Goal: Information Seeking & Learning: Learn about a topic

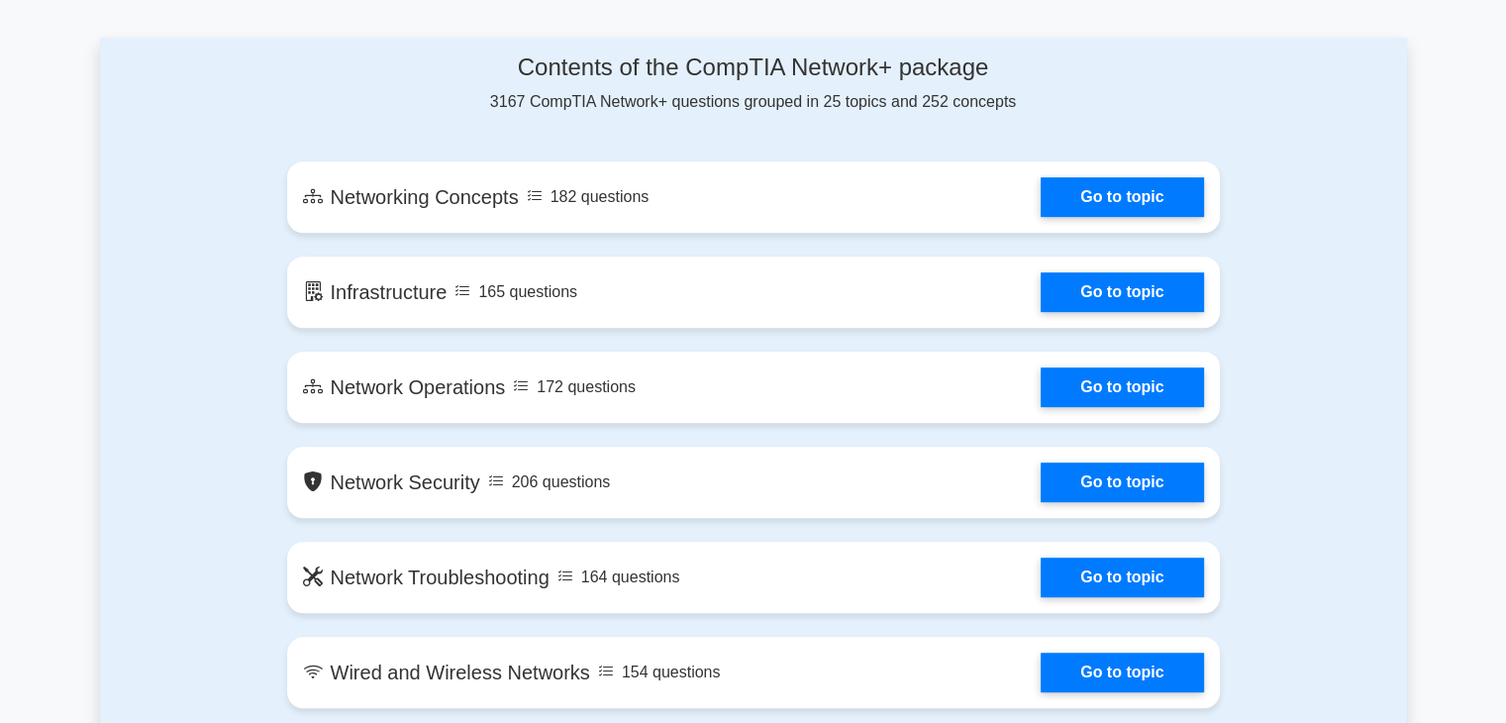
scroll to position [990, 0]
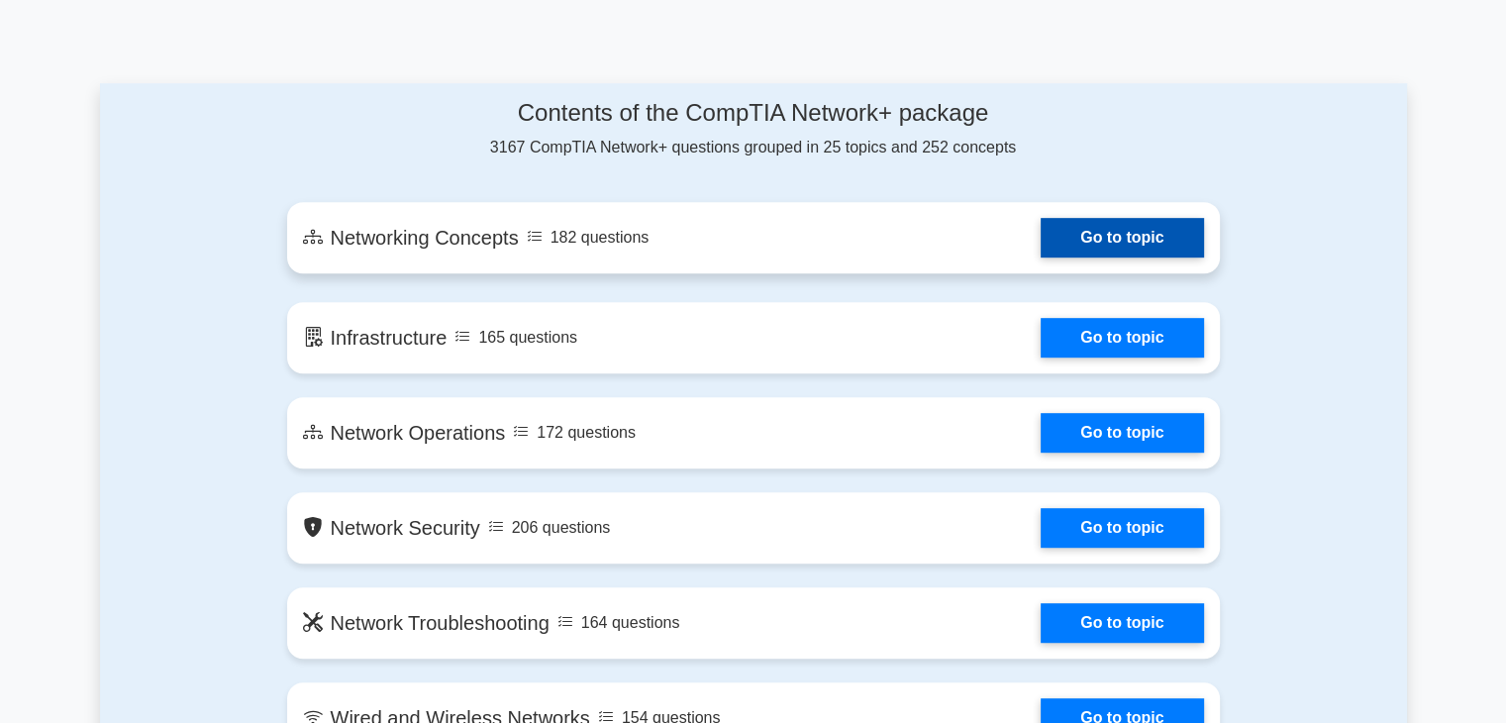
click at [1085, 253] on link "Go to topic" at bounding box center [1121, 238] width 162 height 40
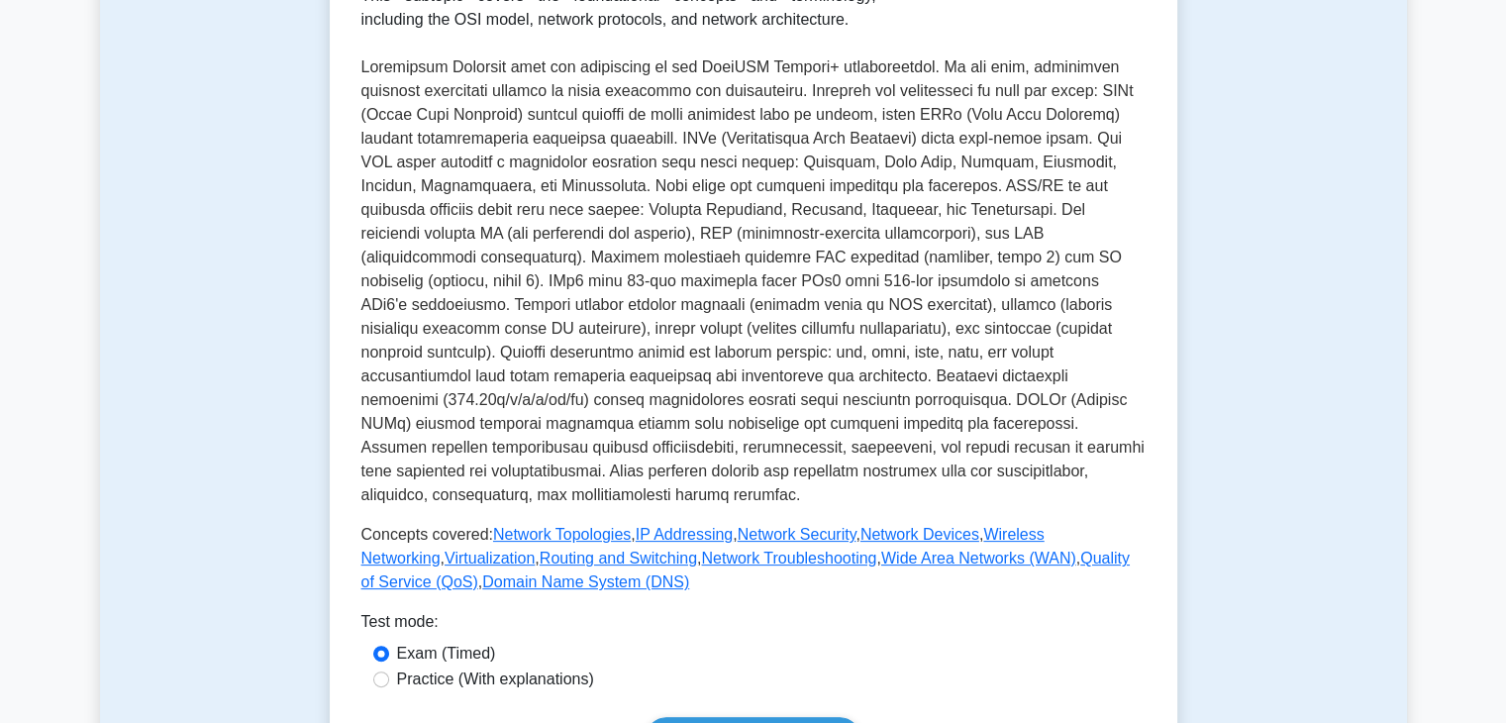
scroll to position [792, 0]
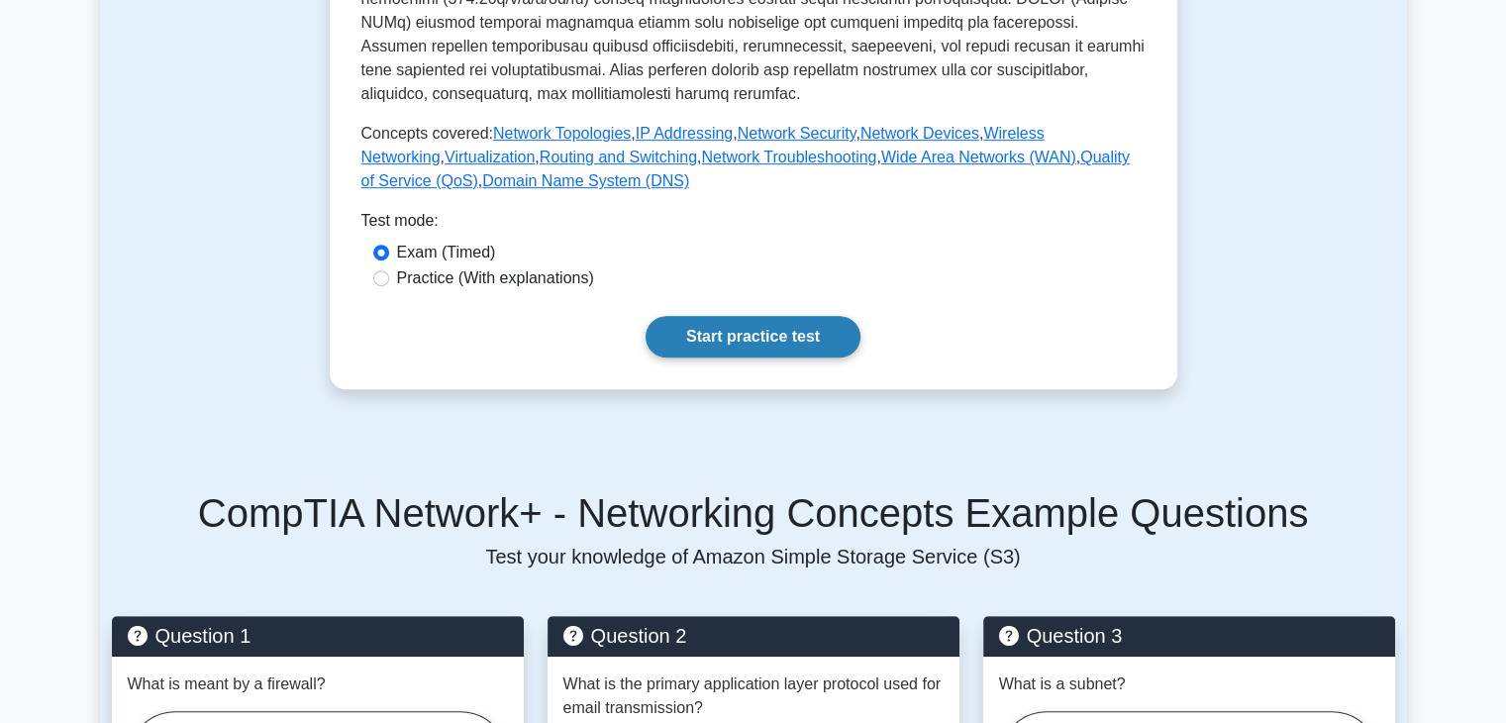
click at [709, 321] on link "Start practice test" at bounding box center [752, 337] width 215 height 42
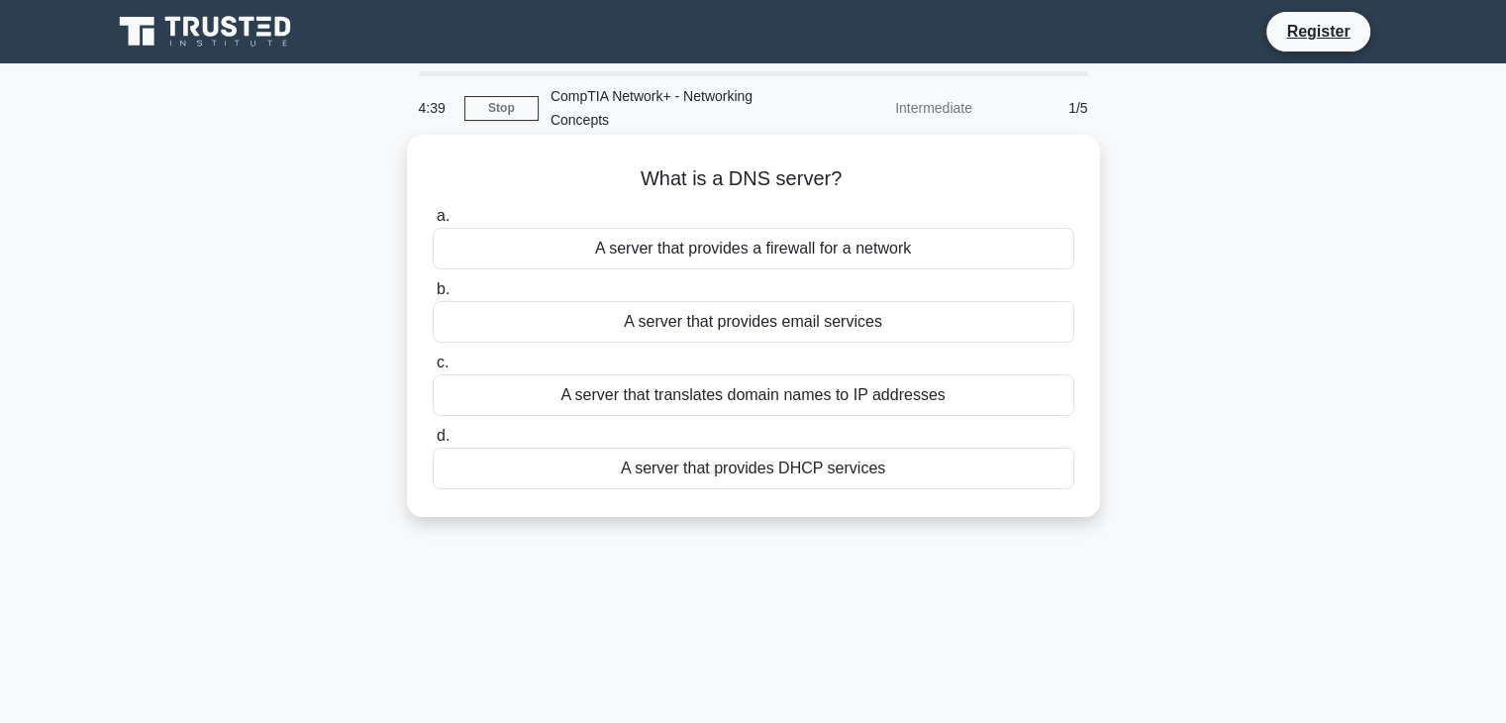
click at [686, 396] on div "A server that translates domain names to IP addresses" at bounding box center [753, 395] width 641 height 42
click at [433, 369] on input "c. A server that translates domain names to IP addresses" at bounding box center [433, 362] width 0 height 13
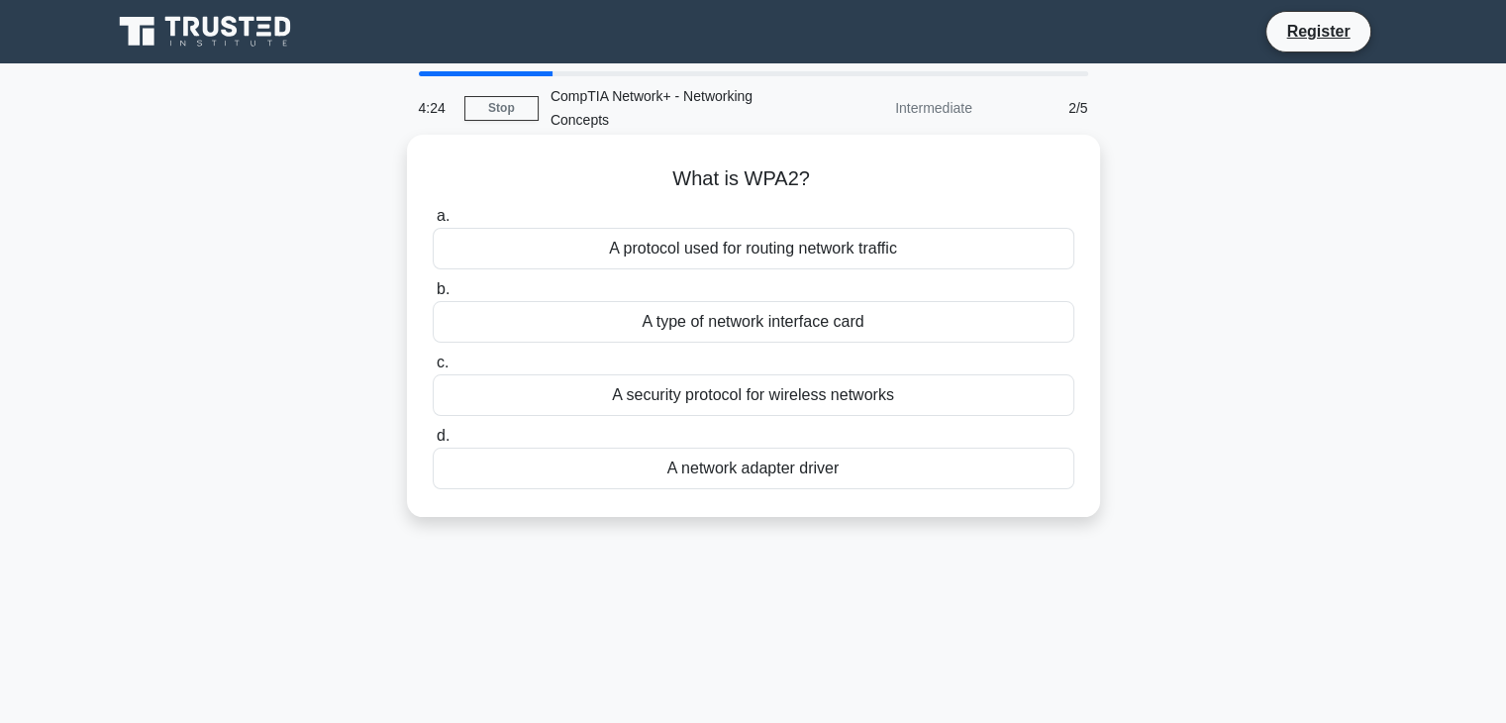
click at [728, 391] on div "A security protocol for wireless networks" at bounding box center [753, 395] width 641 height 42
click at [433, 369] on input "c. A security protocol for wireless networks" at bounding box center [433, 362] width 0 height 13
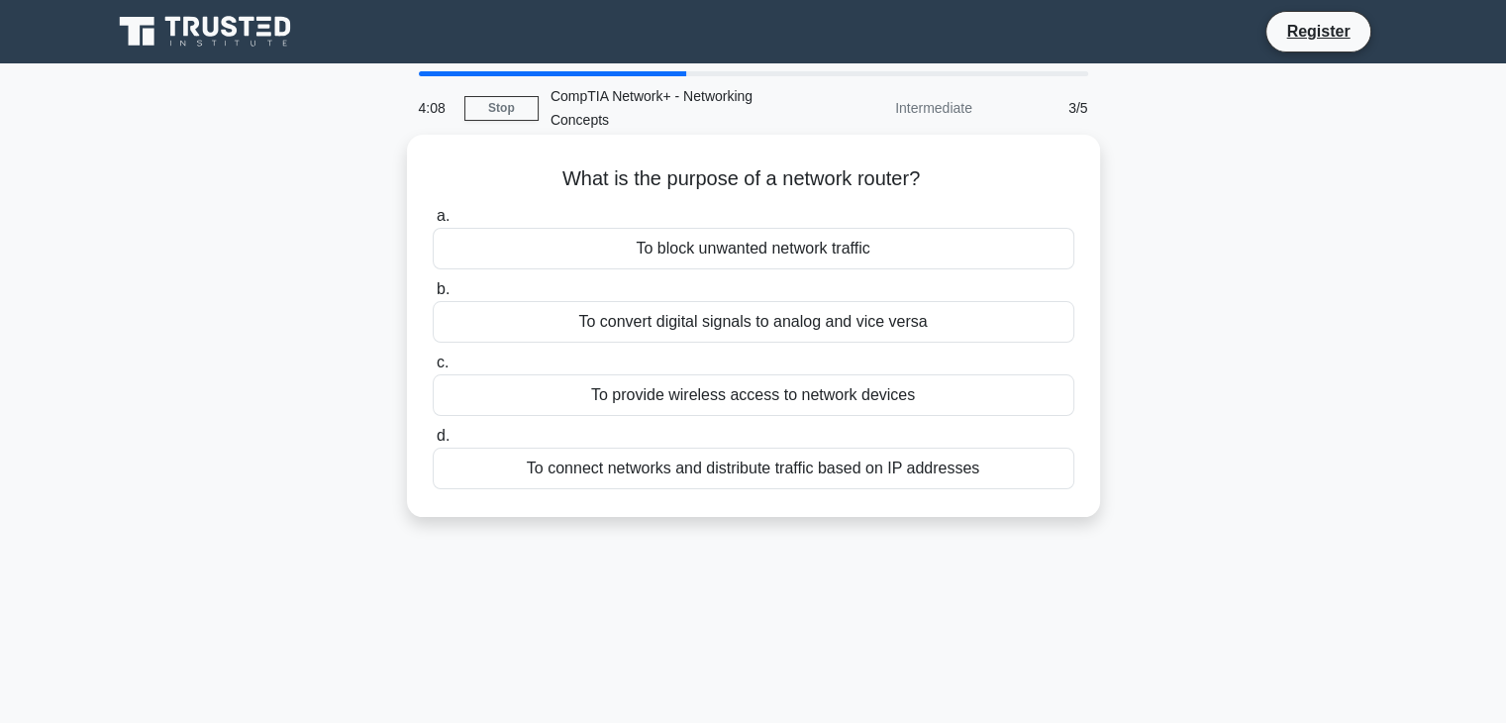
click at [735, 480] on div "To connect networks and distribute traffic based on IP addresses" at bounding box center [753, 468] width 641 height 42
click at [433, 442] on input "d. To connect networks and distribute traffic based on IP addresses" at bounding box center [433, 436] width 0 height 13
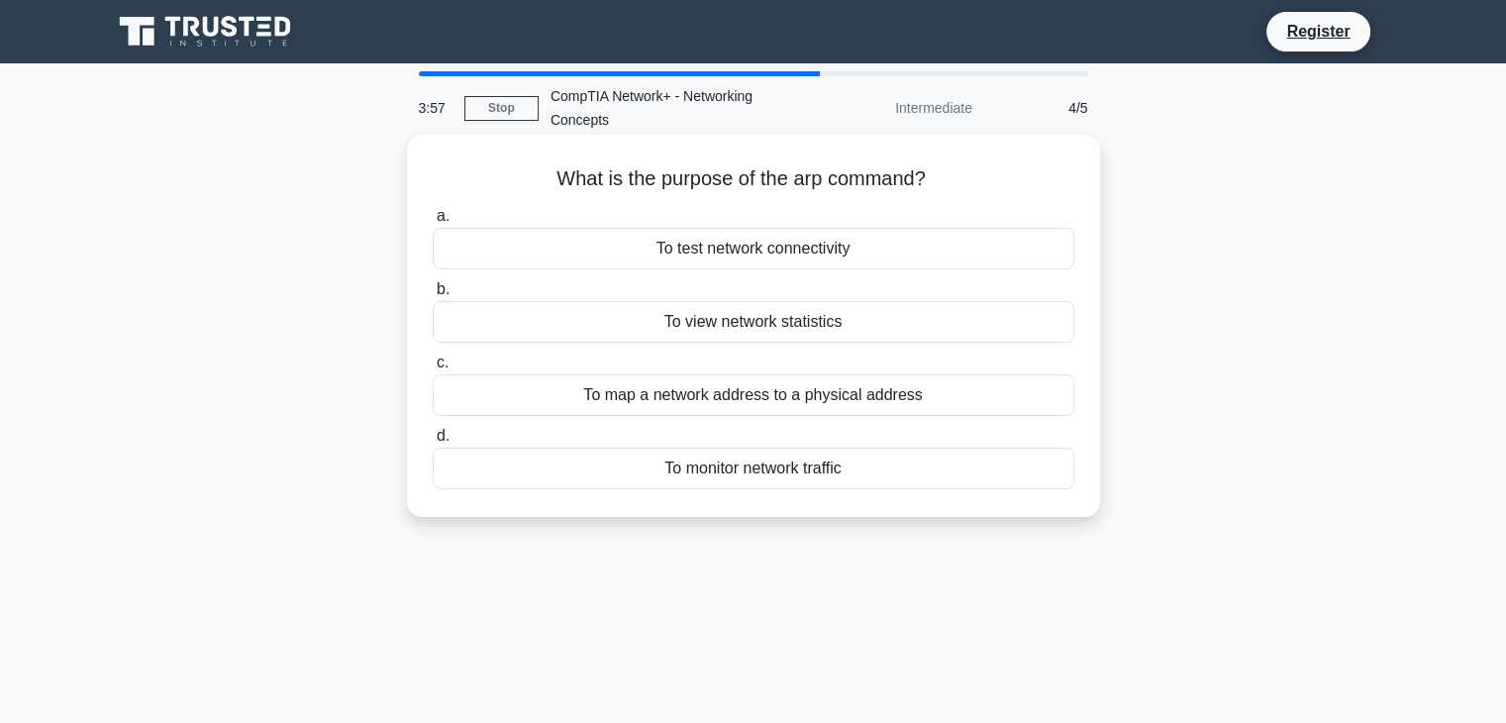
click at [688, 402] on div "To map a network address to a physical address" at bounding box center [753, 395] width 641 height 42
click at [433, 369] on input "c. To map a network address to a physical address" at bounding box center [433, 362] width 0 height 13
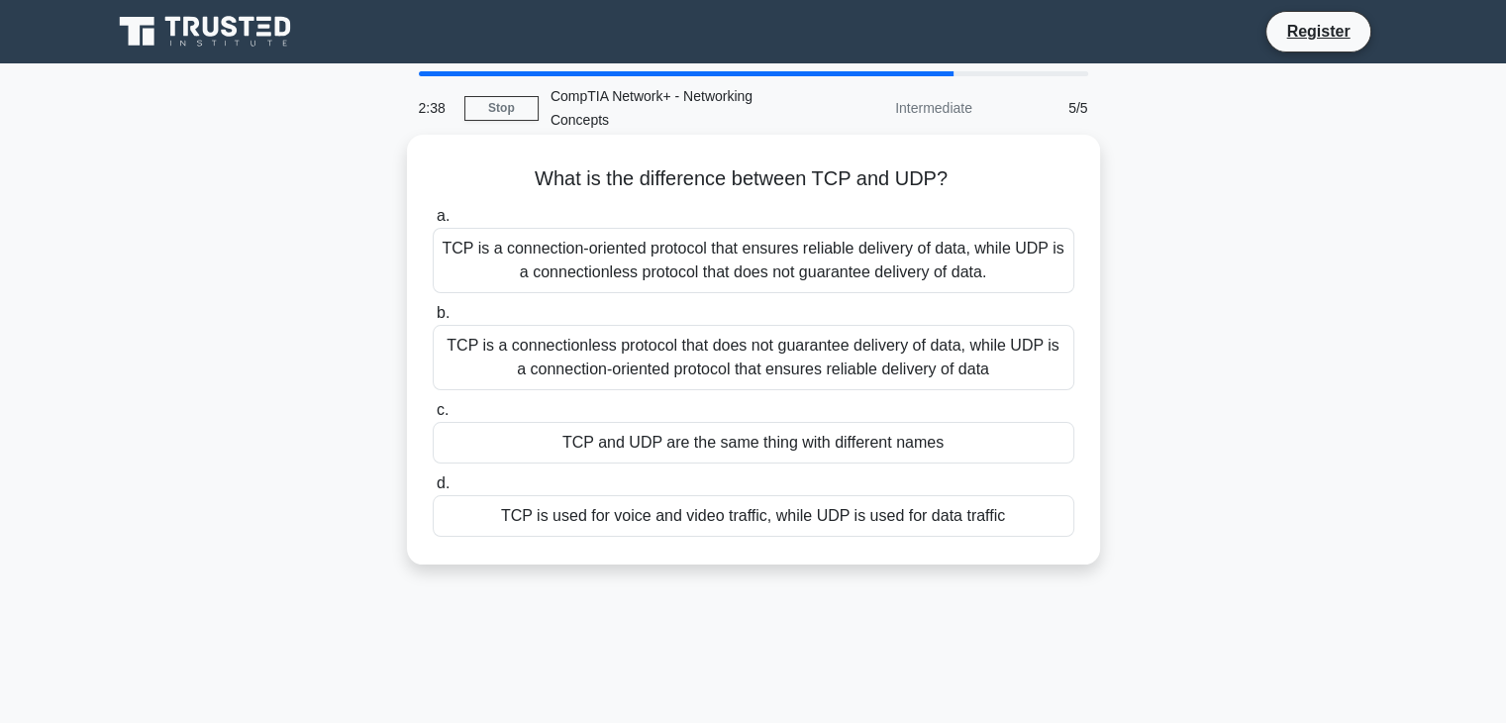
click at [641, 509] on div "TCP is used for voice and video traffic, while UDP is used for data traffic" at bounding box center [753, 516] width 641 height 42
click at [433, 490] on input "d. TCP is used for voice and video traffic, while UDP is used for data traffic" at bounding box center [433, 483] width 0 height 13
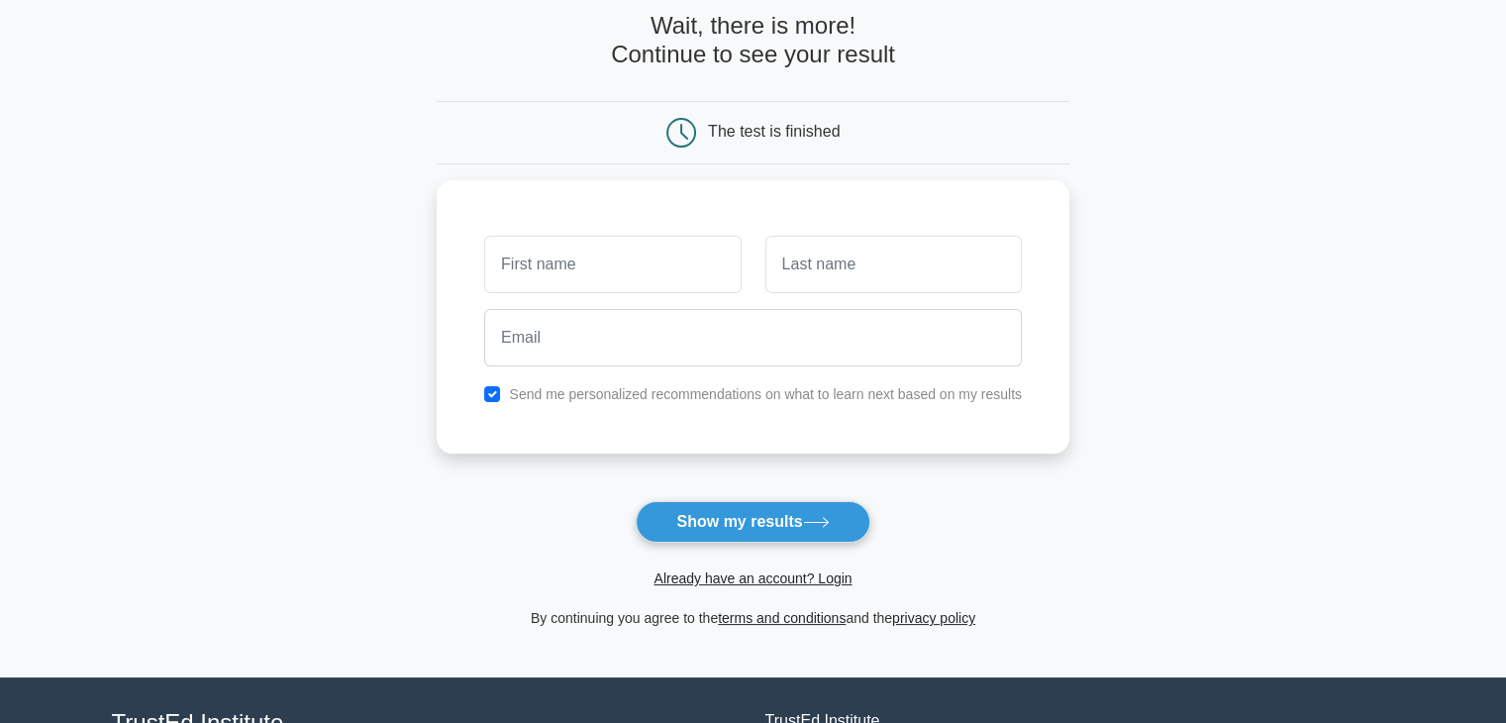
scroll to position [99, 0]
click at [792, 534] on button "Show my results" at bounding box center [752, 522] width 234 height 42
click at [539, 280] on input "text" at bounding box center [612, 259] width 256 height 57
type input "Mo"
click at [859, 257] on input "text" at bounding box center [893, 259] width 256 height 57
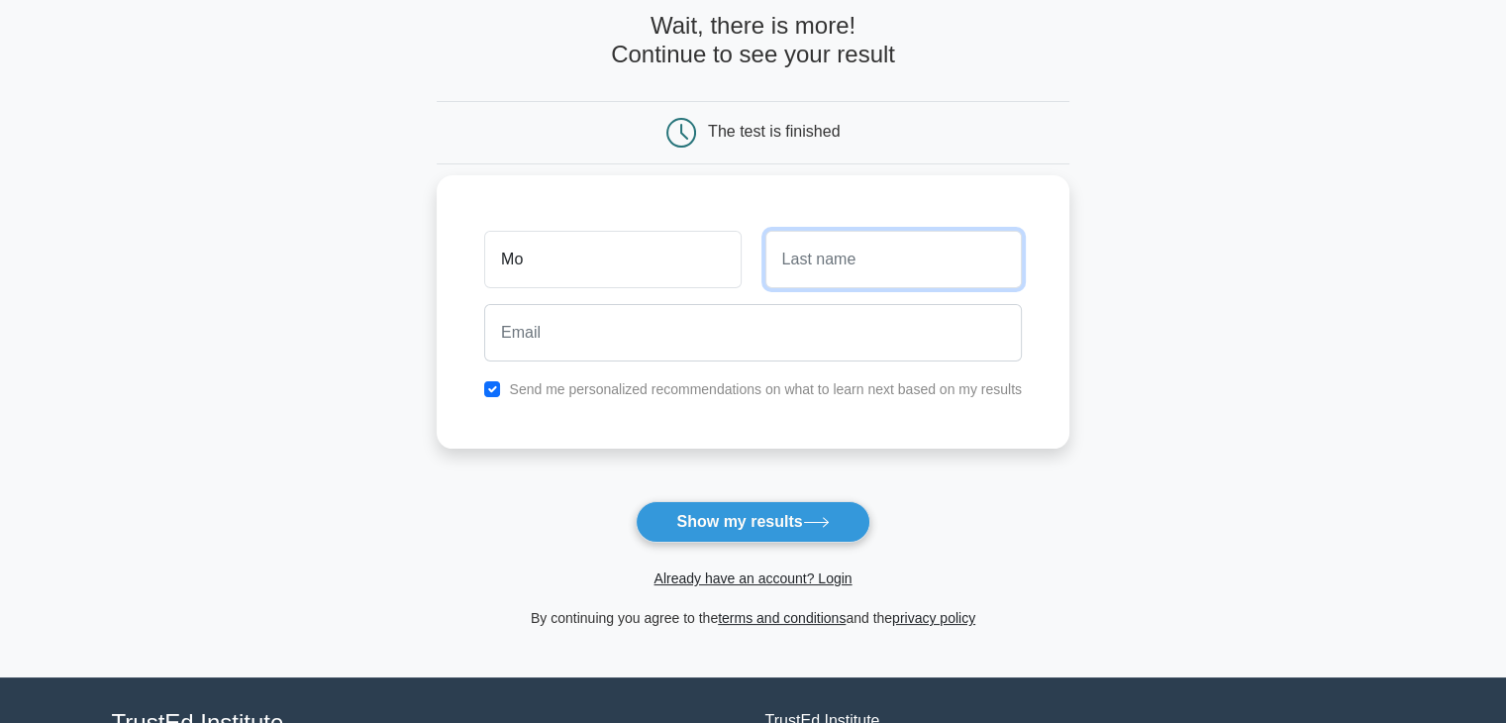
type input "Salah"
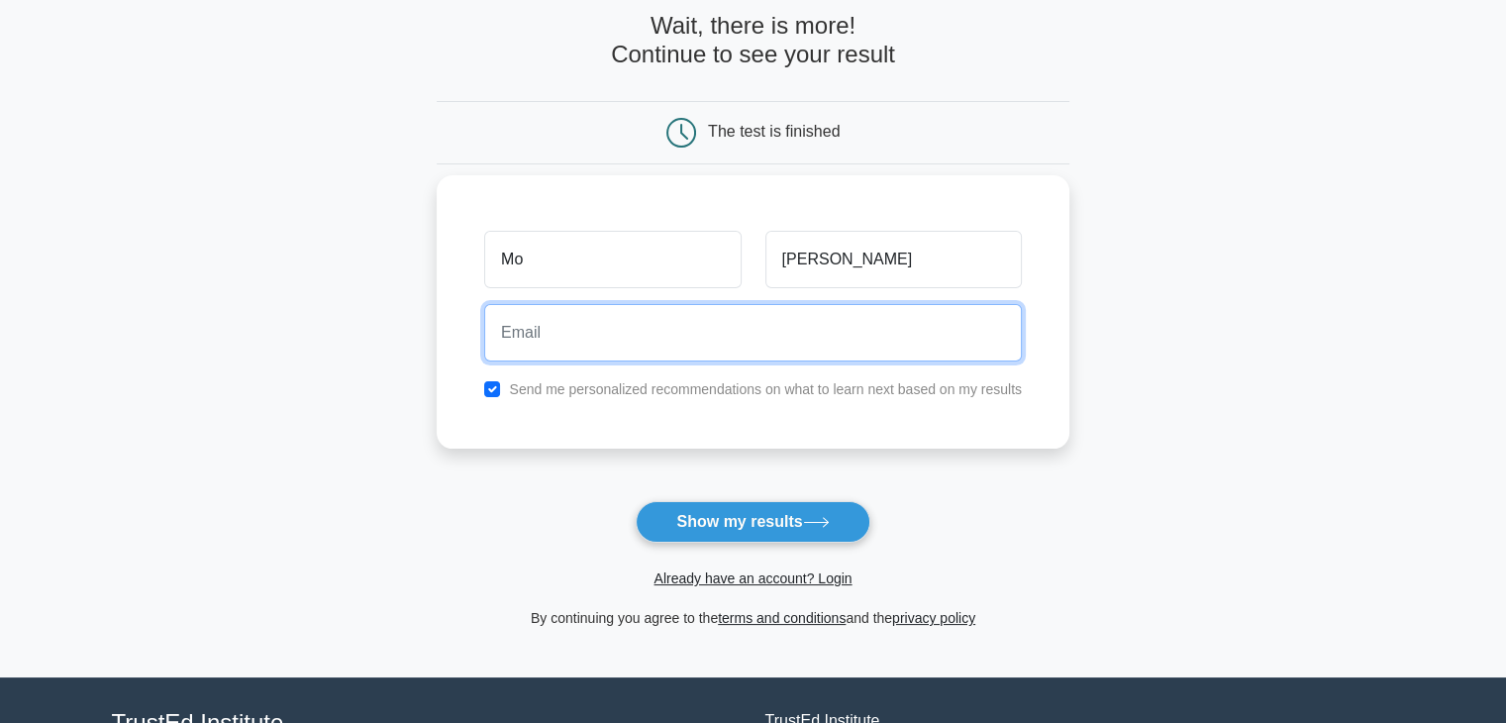
click at [519, 329] on input "email" at bounding box center [752, 332] width 537 height 57
type input "mos942484@gmail.com"
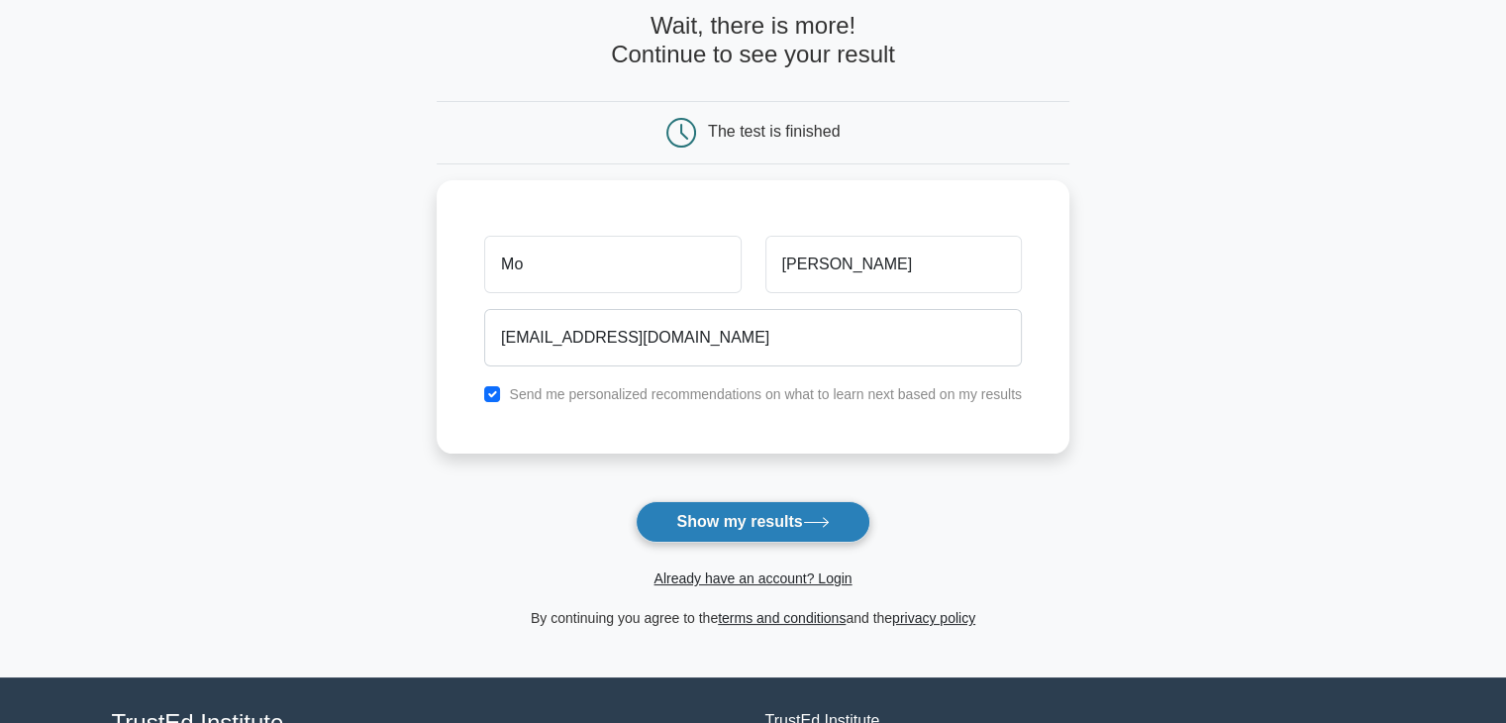
click at [767, 515] on button "Show my results" at bounding box center [752, 522] width 234 height 42
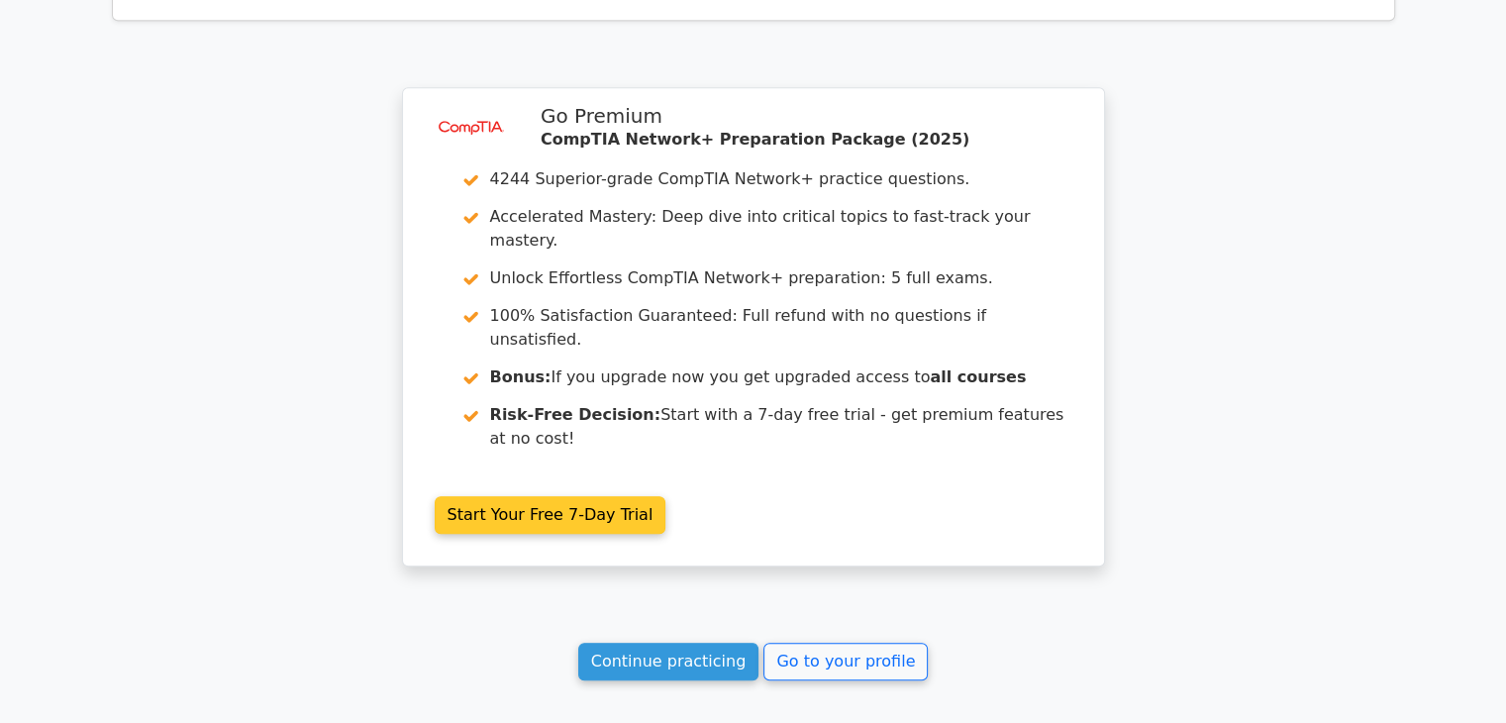
scroll to position [1624, 0]
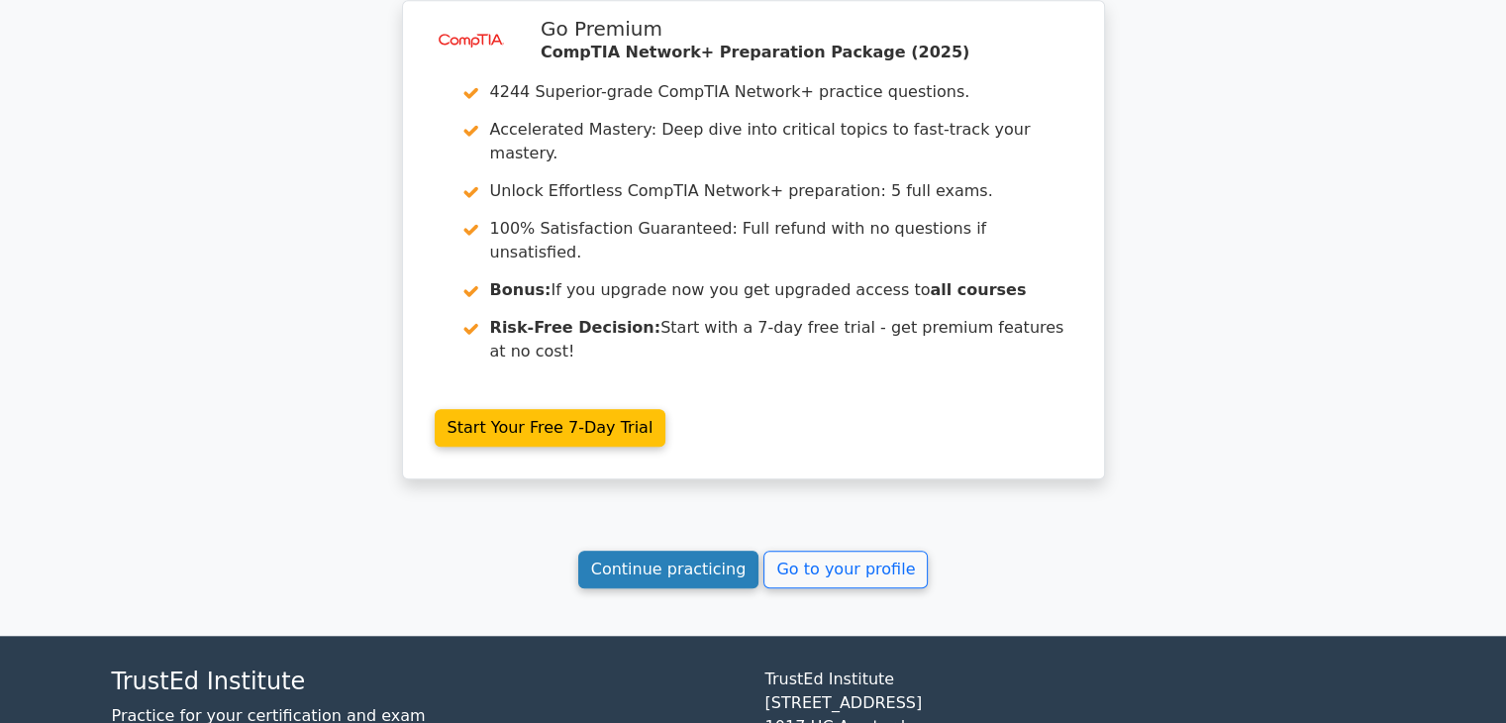
click at [717, 550] on link "Continue practicing" at bounding box center [668, 569] width 181 height 38
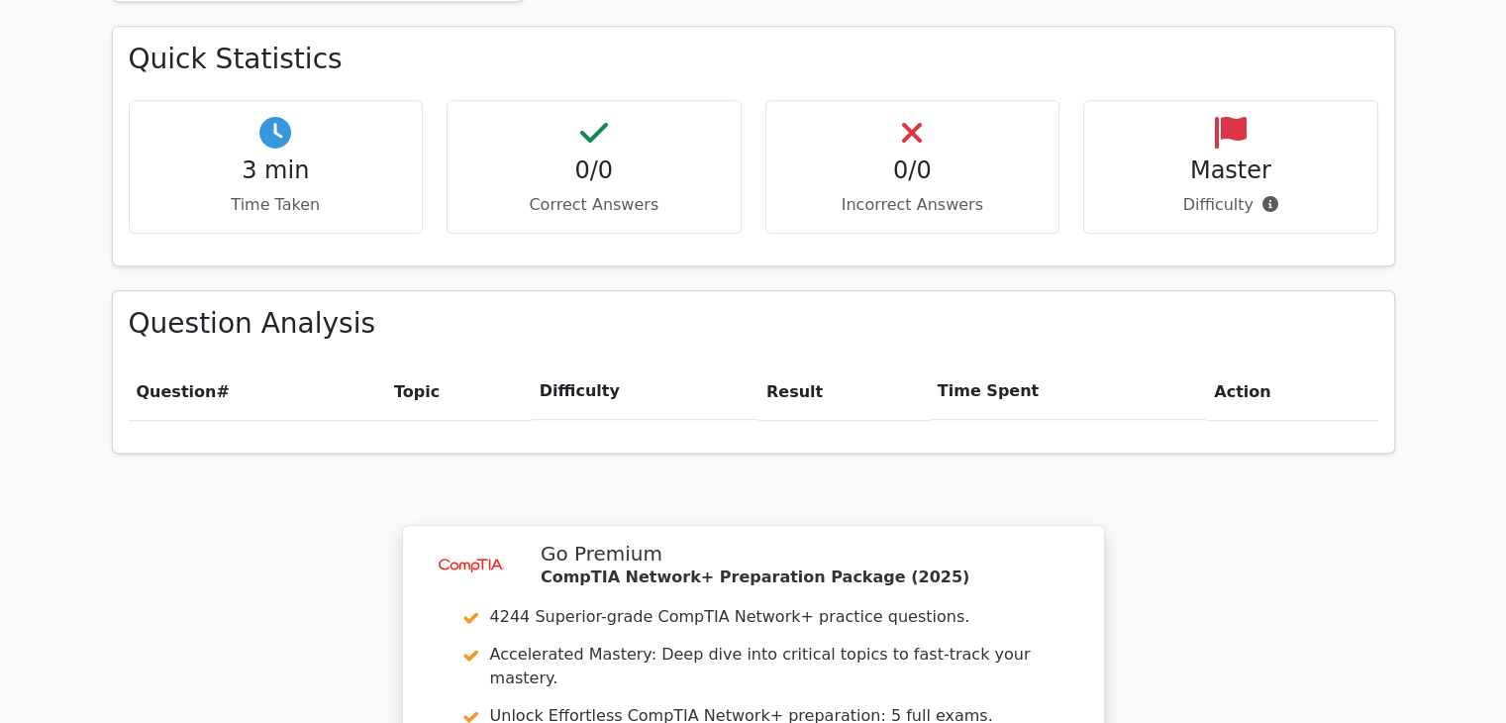
scroll to position [1584, 0]
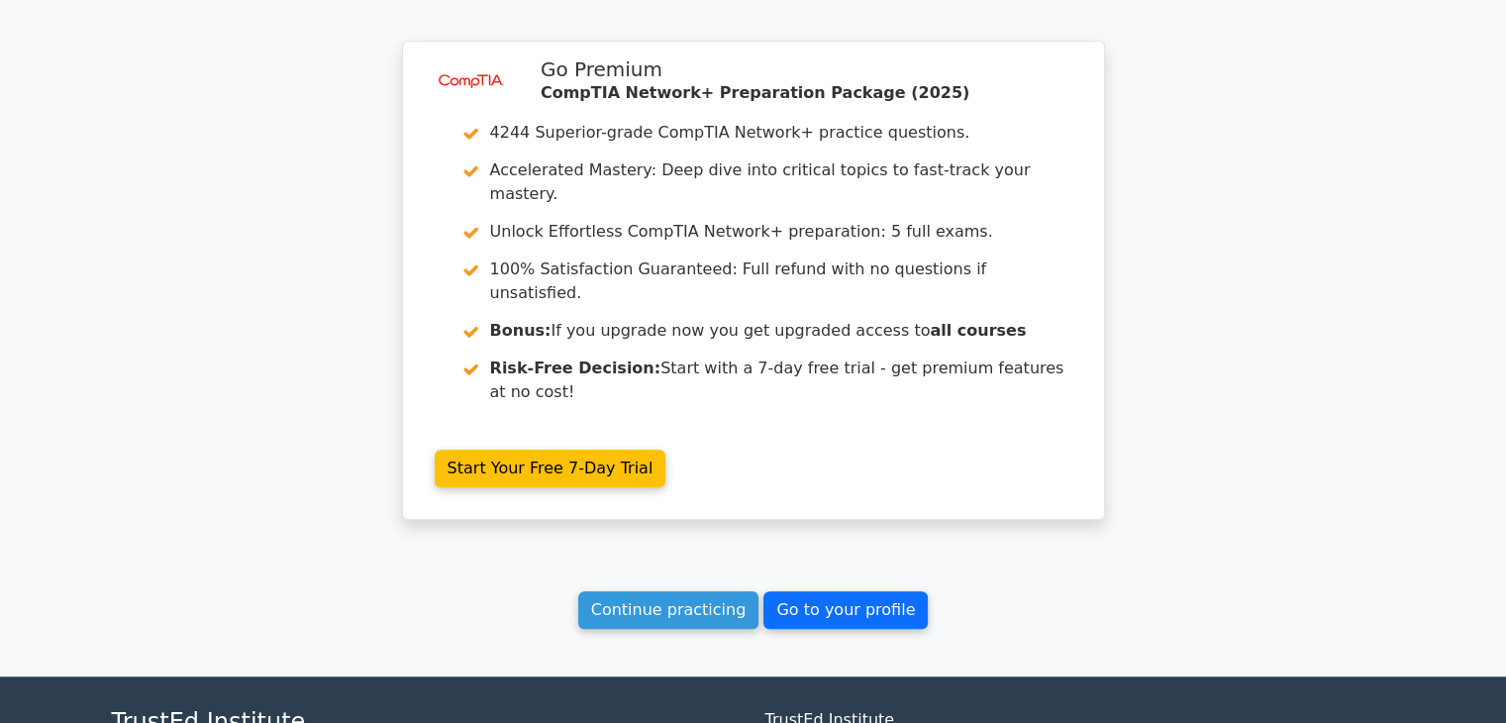
click at [833, 591] on link "Go to your profile" at bounding box center [845, 610] width 164 height 38
